Goal: Transaction & Acquisition: Purchase product/service

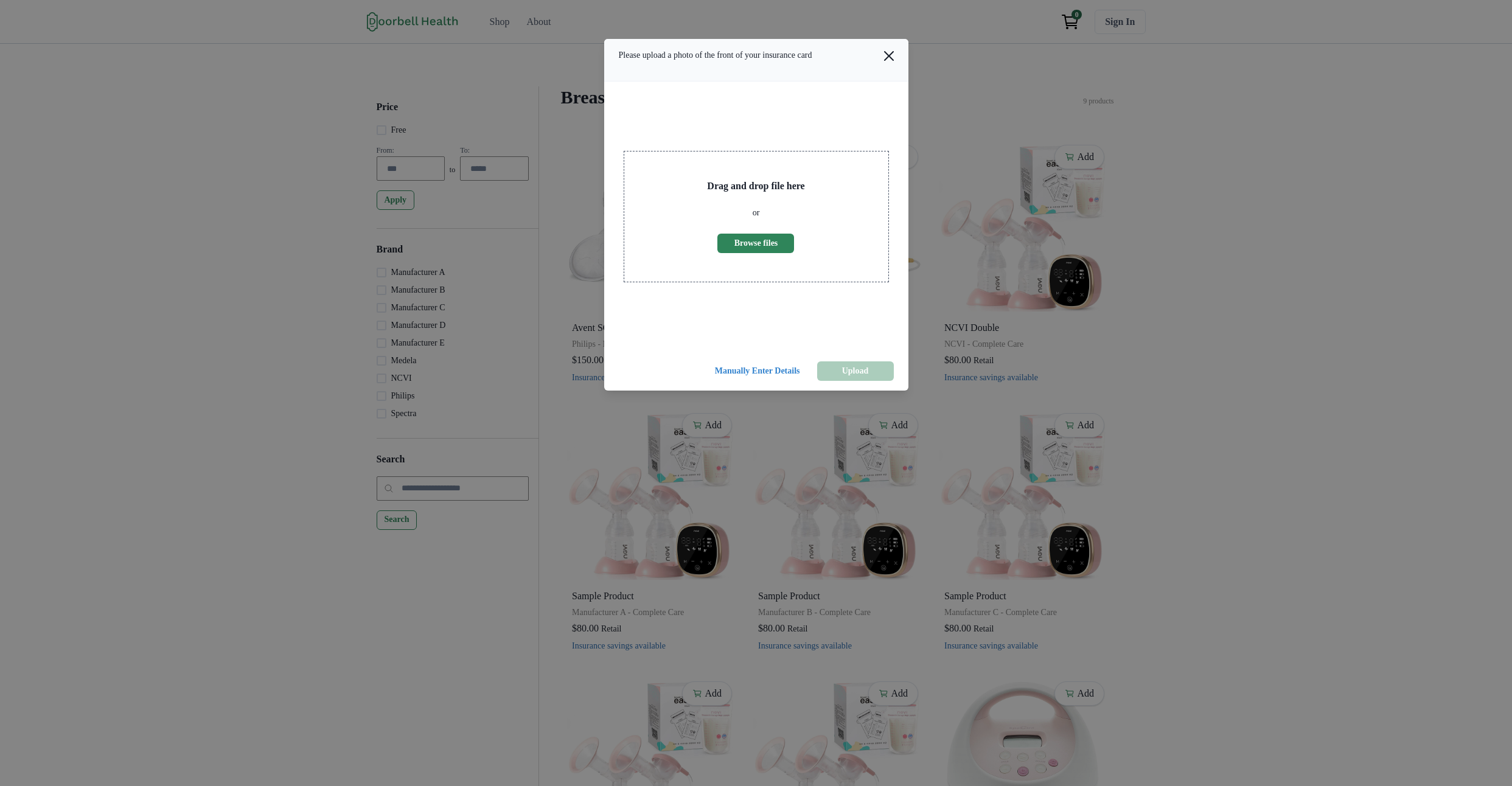
click at [847, 73] on header "Please upload a photo of the front of your insurance card" at bounding box center [756, 60] width 304 height 43
click at [897, 64] on button "Close" at bounding box center [889, 56] width 24 height 24
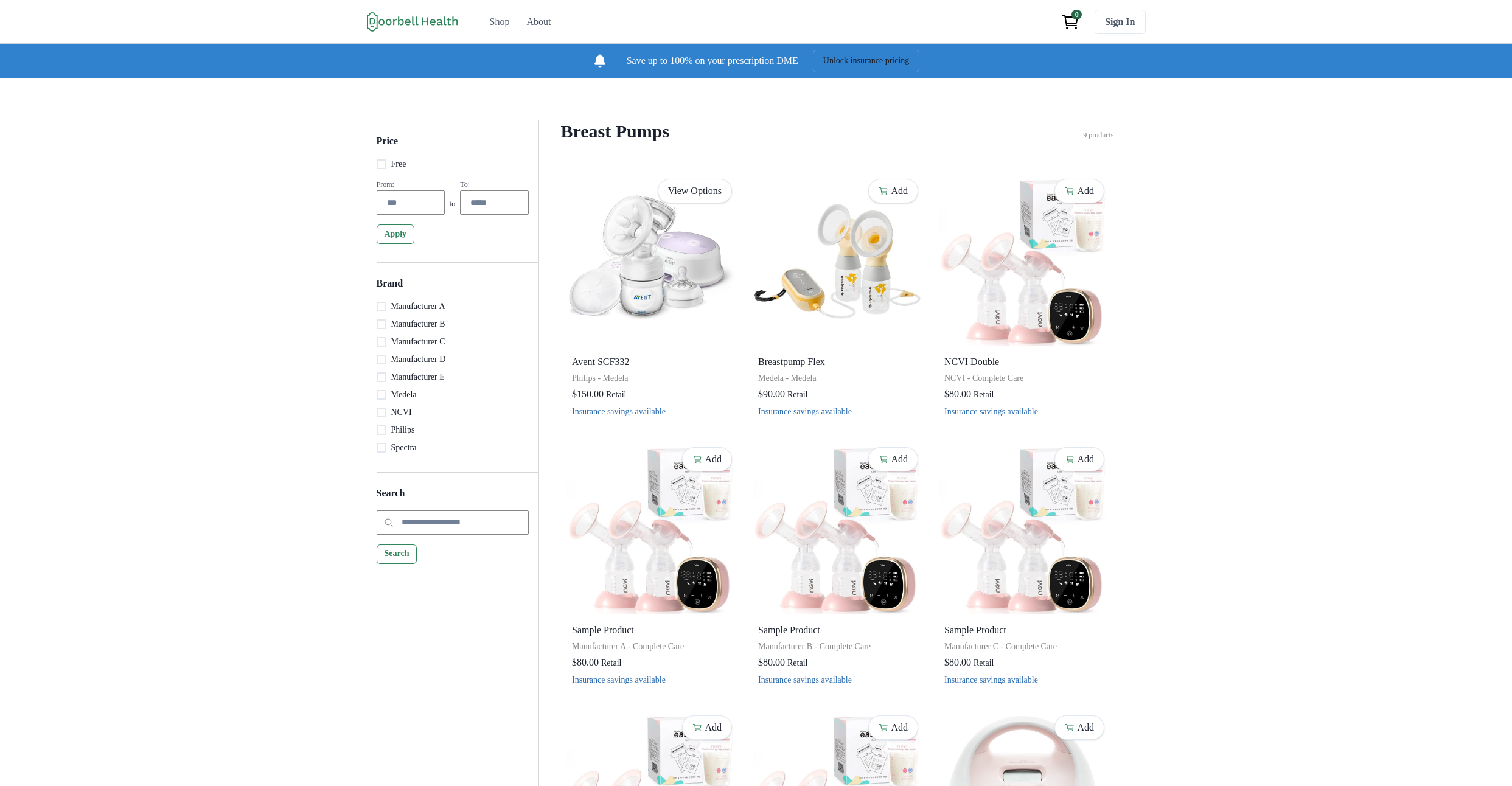
click at [1114, 157] on div "Breast Pumps Filter Clear all Price Free From: to To: Apply Brand Manufacturer …" at bounding box center [837, 147] width 553 height 54
click at [1315, 410] on div "Price Free From: to To: Apply Brand Manufacturer A Manufacturer B Manufacturer …" at bounding box center [756, 531] width 1512 height 906
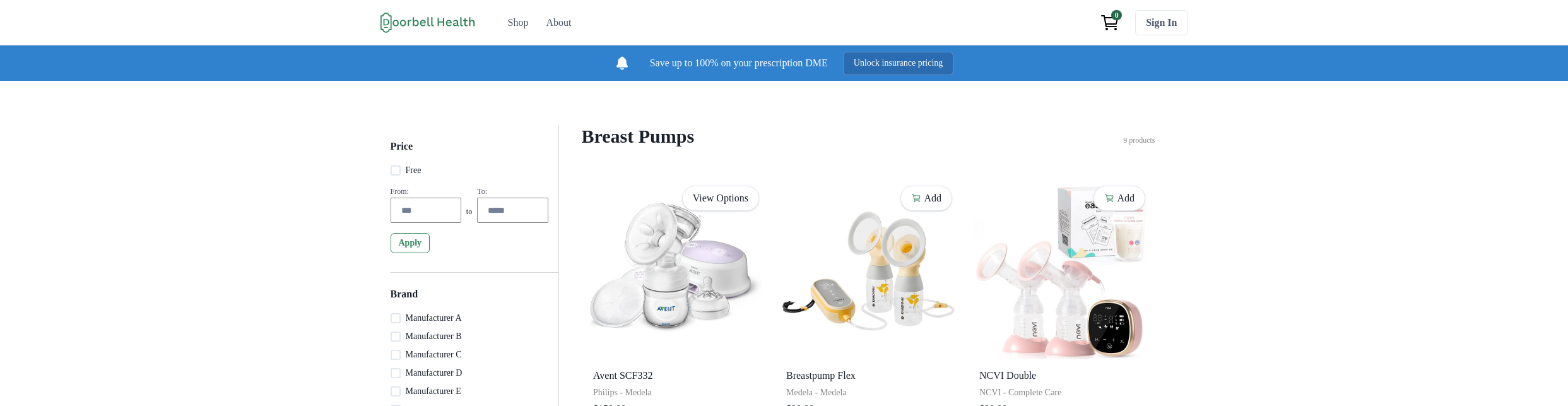
click at [934, 72] on button "Unlock insurance pricing" at bounding box center [898, 63] width 111 height 23
